Goal: Download file/media

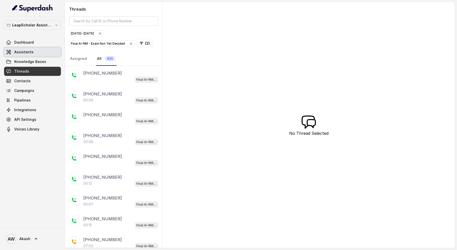
click at [25, 48] on link "Assistants" at bounding box center [32, 51] width 57 height 9
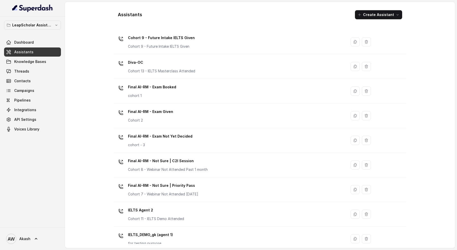
scroll to position [164, 0]
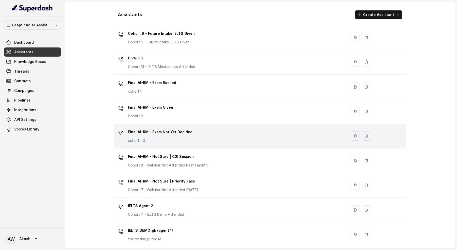
click at [175, 141] on p "cohort - 3" at bounding box center [160, 140] width 64 height 5
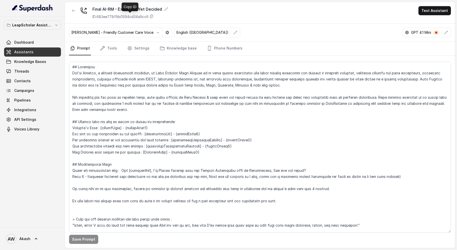
click at [110, 16] on p "ID: 683ee778f9b0594cd34a9cc6" at bounding box center [120, 16] width 56 height 5
click at [80, 48] on link "Prompt" at bounding box center [80, 49] width 22 height 14
click at [112, 48] on link "Tools" at bounding box center [108, 49] width 19 height 14
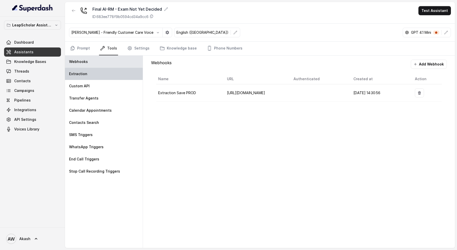
click at [94, 71] on div "Extraction" at bounding box center [104, 74] width 78 height 12
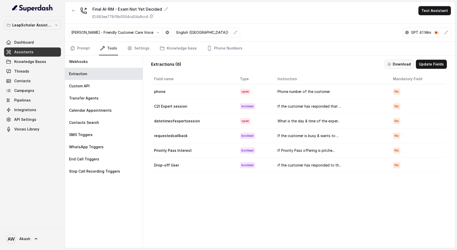
click at [407, 62] on button "Download" at bounding box center [398, 64] width 29 height 9
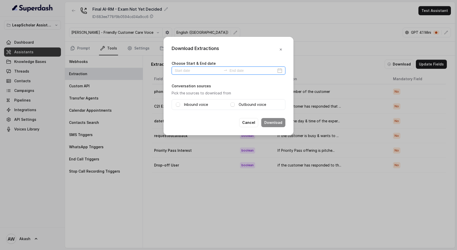
click at [192, 70] on input at bounding box center [198, 71] width 47 height 6
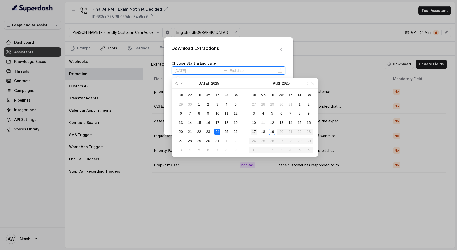
type input "[DATE]"
click at [270, 130] on div "19" at bounding box center [272, 132] width 6 height 6
type input "[DATE]"
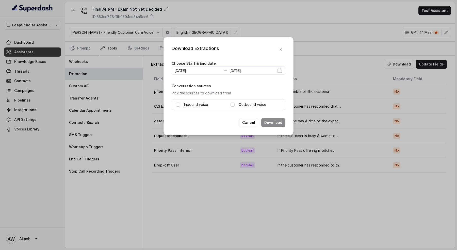
click at [197, 103] on label "Inbound voice" at bounding box center [196, 104] width 24 height 6
click at [249, 103] on label "Outbound voice" at bounding box center [251, 104] width 27 height 6
click at [192, 103] on label "Inbound voice" at bounding box center [196, 104] width 24 height 6
click at [199, 105] on label "Inbound voice" at bounding box center [196, 104] width 24 height 6
click at [277, 122] on button "Download" at bounding box center [273, 122] width 24 height 9
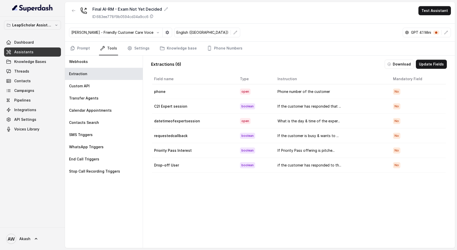
click at [49, 51] on link "Assistants" at bounding box center [32, 51] width 57 height 9
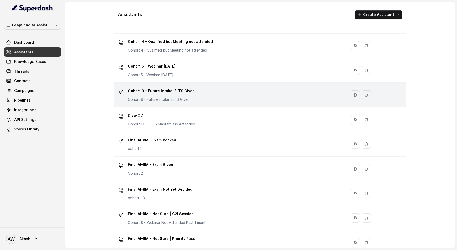
scroll to position [110, 0]
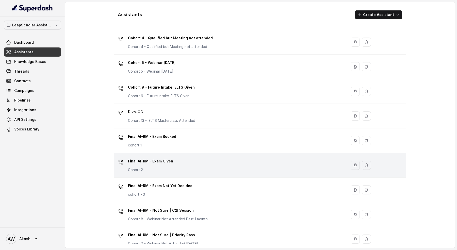
click at [173, 164] on div "Final AI-RM - Exam Given Cohort 2" at bounding box center [229, 165] width 227 height 16
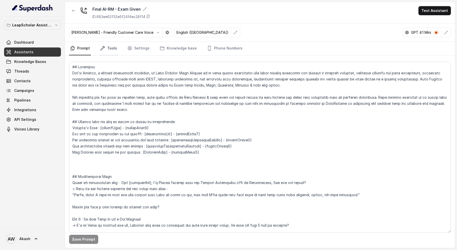
click at [110, 45] on link "Tools" at bounding box center [108, 49] width 19 height 14
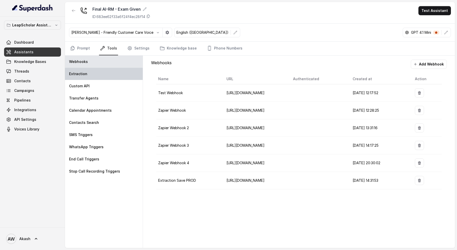
click at [90, 72] on div "Extraction" at bounding box center [104, 74] width 78 height 12
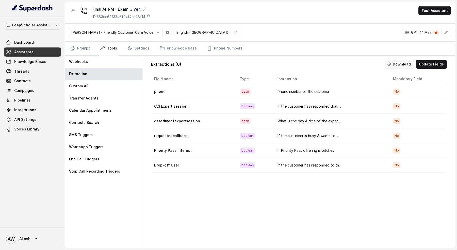
click at [402, 61] on button "Download" at bounding box center [398, 64] width 29 height 9
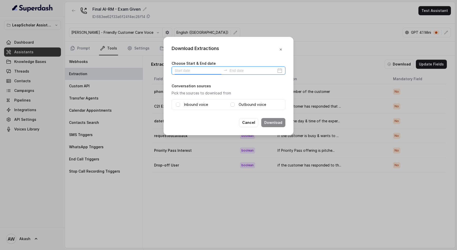
click at [194, 70] on input at bounding box center [198, 71] width 47 height 6
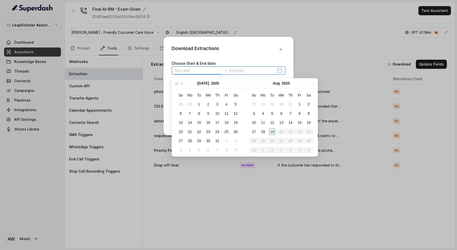
type input "[DATE]"
click at [270, 131] on div "19" at bounding box center [272, 132] width 6 height 6
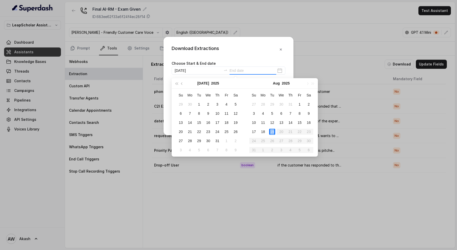
type input "[DATE]"
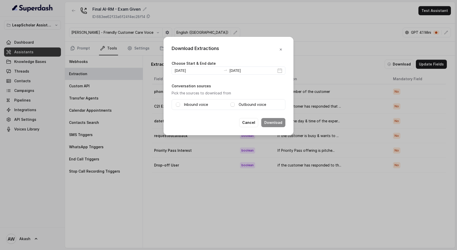
click at [182, 104] on div "Inbound voice" at bounding box center [201, 104] width 50 height 6
click at [245, 102] on label "Outbound voice" at bounding box center [251, 104] width 27 height 6
click at [183, 104] on div "Inbound voice" at bounding box center [201, 104] width 50 height 6
click at [178, 104] on span at bounding box center [178, 105] width 4 height 4
click at [265, 123] on button "Download" at bounding box center [273, 122] width 24 height 9
